Goal: Transaction & Acquisition: Purchase product/service

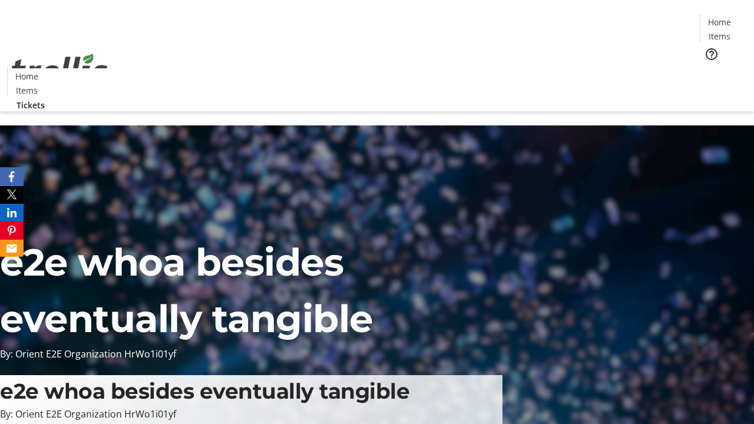
click at [709, 68] on span "Tickets" at bounding box center [723, 74] width 28 height 12
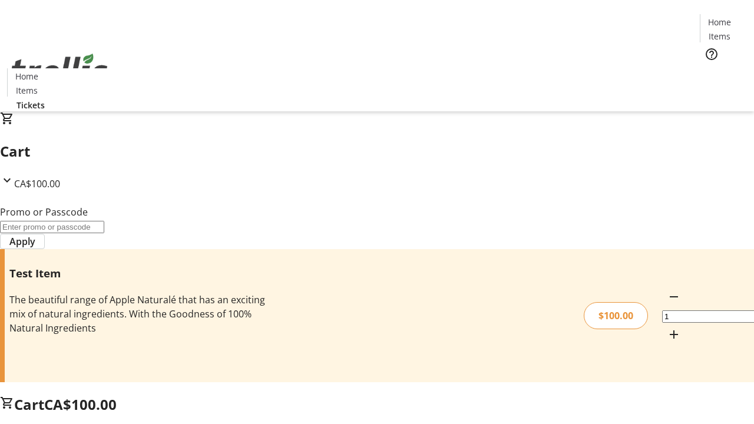
type input "PERCENT"
